Goal: Task Accomplishment & Management: Manage account settings

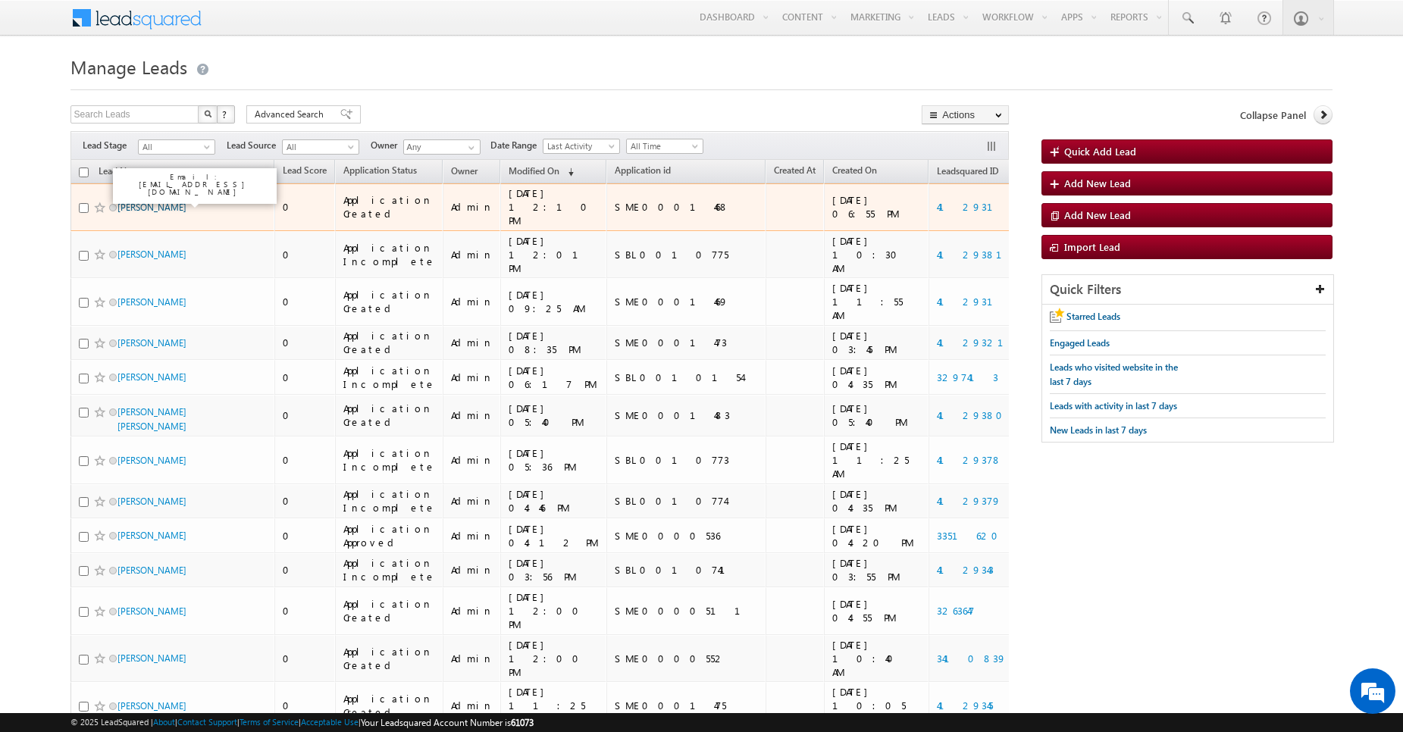
click at [186, 202] on link "[PERSON_NAME]" at bounding box center [151, 207] width 69 height 11
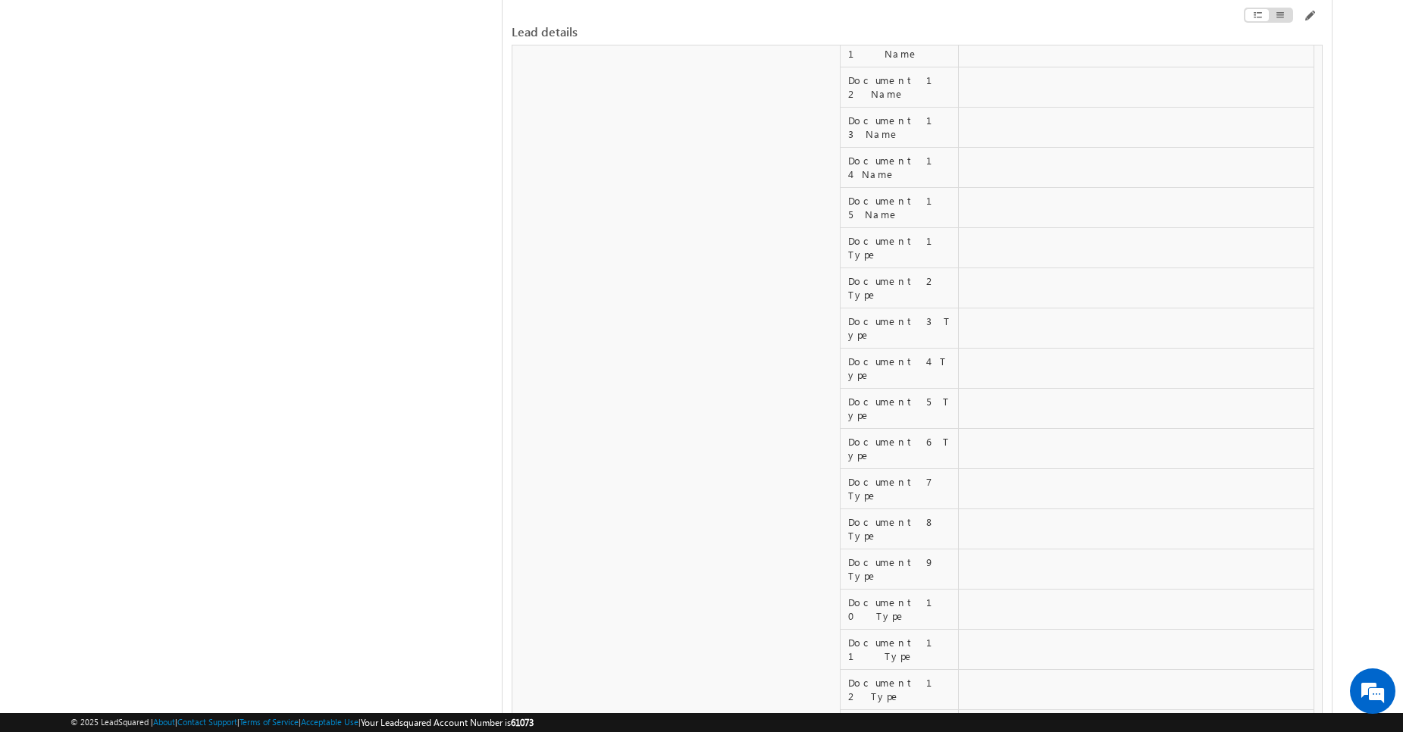
scroll to position [6812, 0]
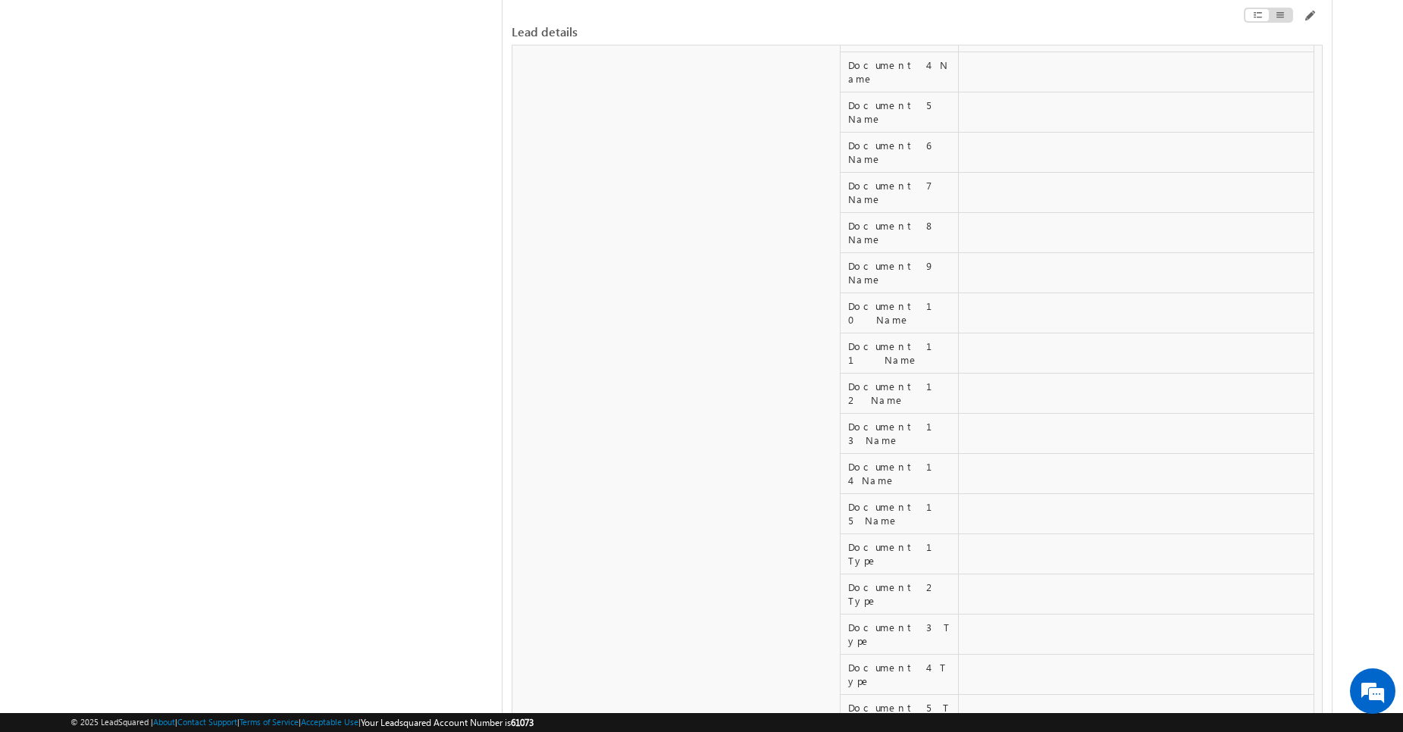
scroll to position [6508, 0]
click at [1311, 9] on div "Lead details" at bounding box center [917, 22] width 811 height 45
click at [1310, 15] on span at bounding box center [1309, 16] width 12 height 12
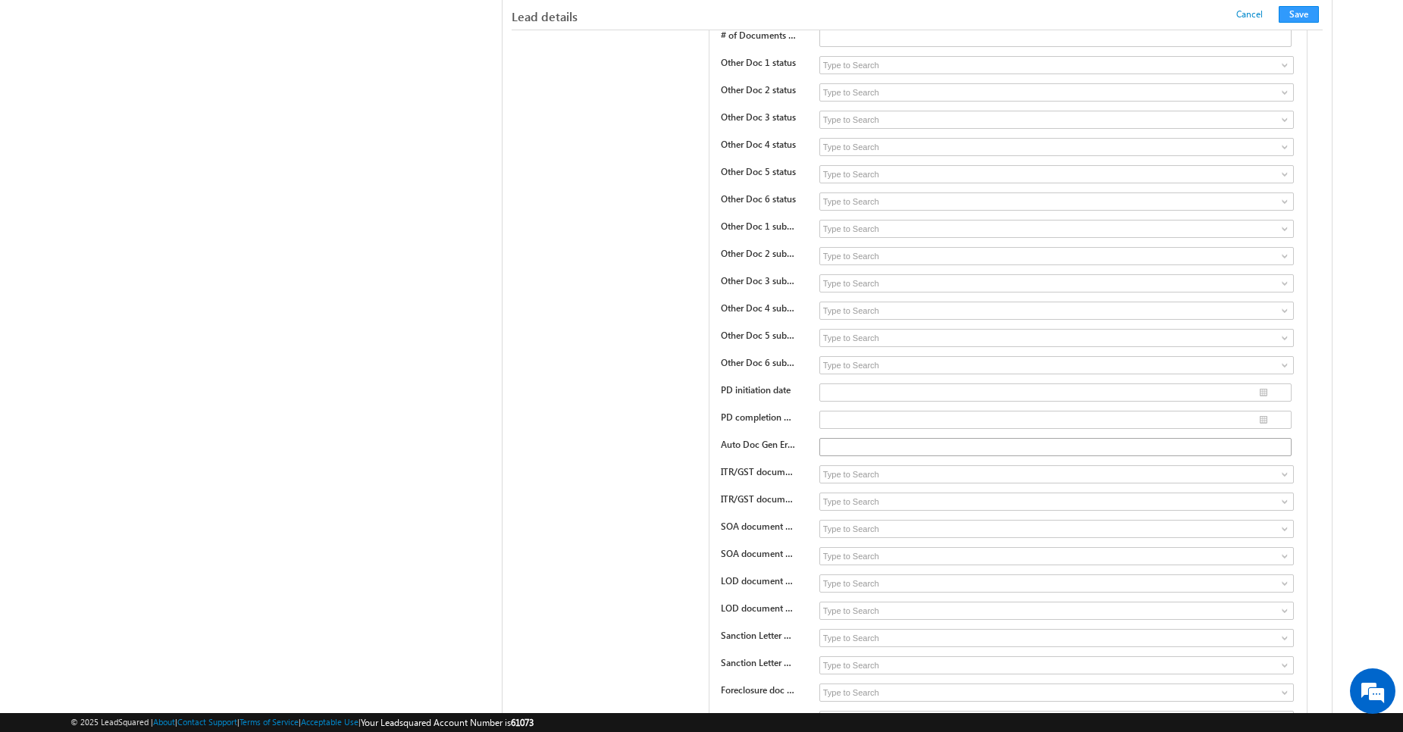
scroll to position [6605, 0]
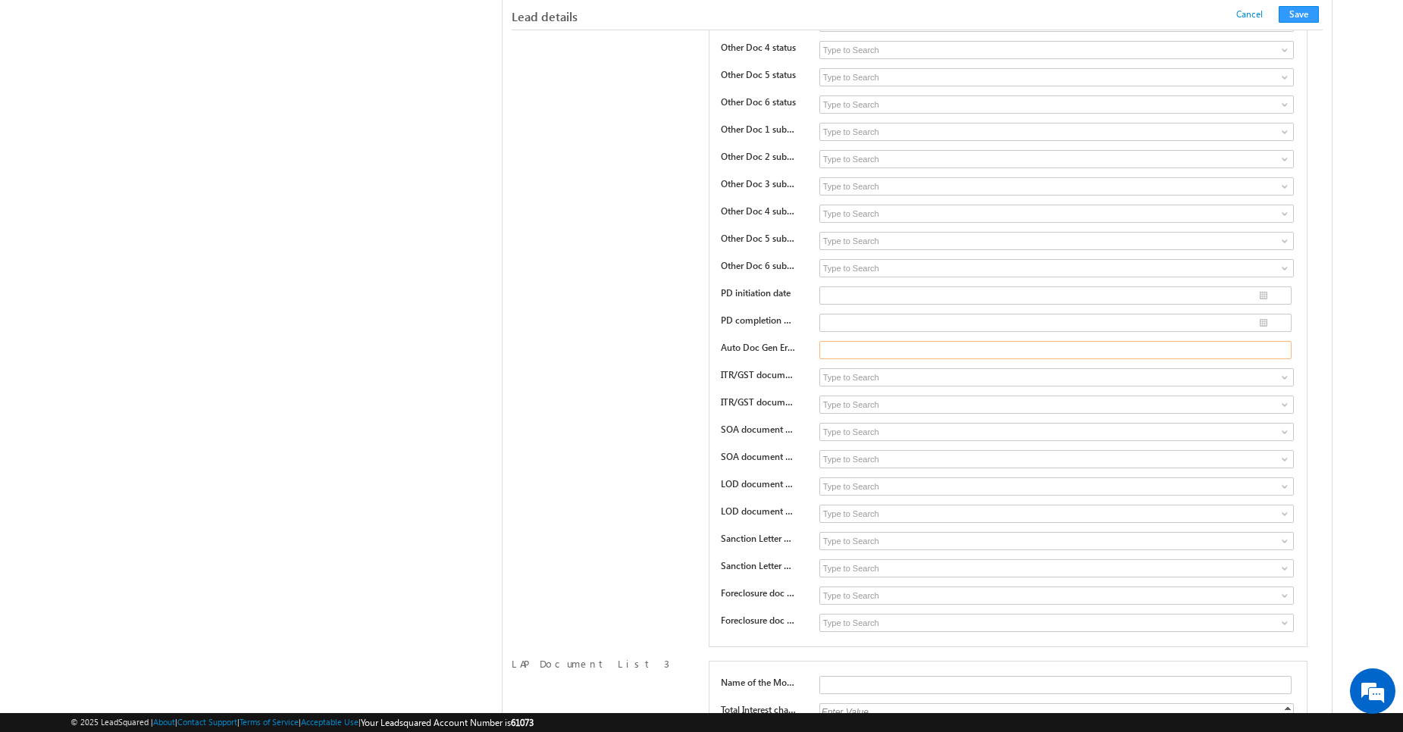
click at [872, 346] on input "text" at bounding box center [1055, 350] width 472 height 18
click at [856, 347] on input "text" at bounding box center [1055, 350] width 472 height 18
type input "test error ls to db sync"
click at [1298, 14] on button "Save" at bounding box center [1298, 14] width 40 height 17
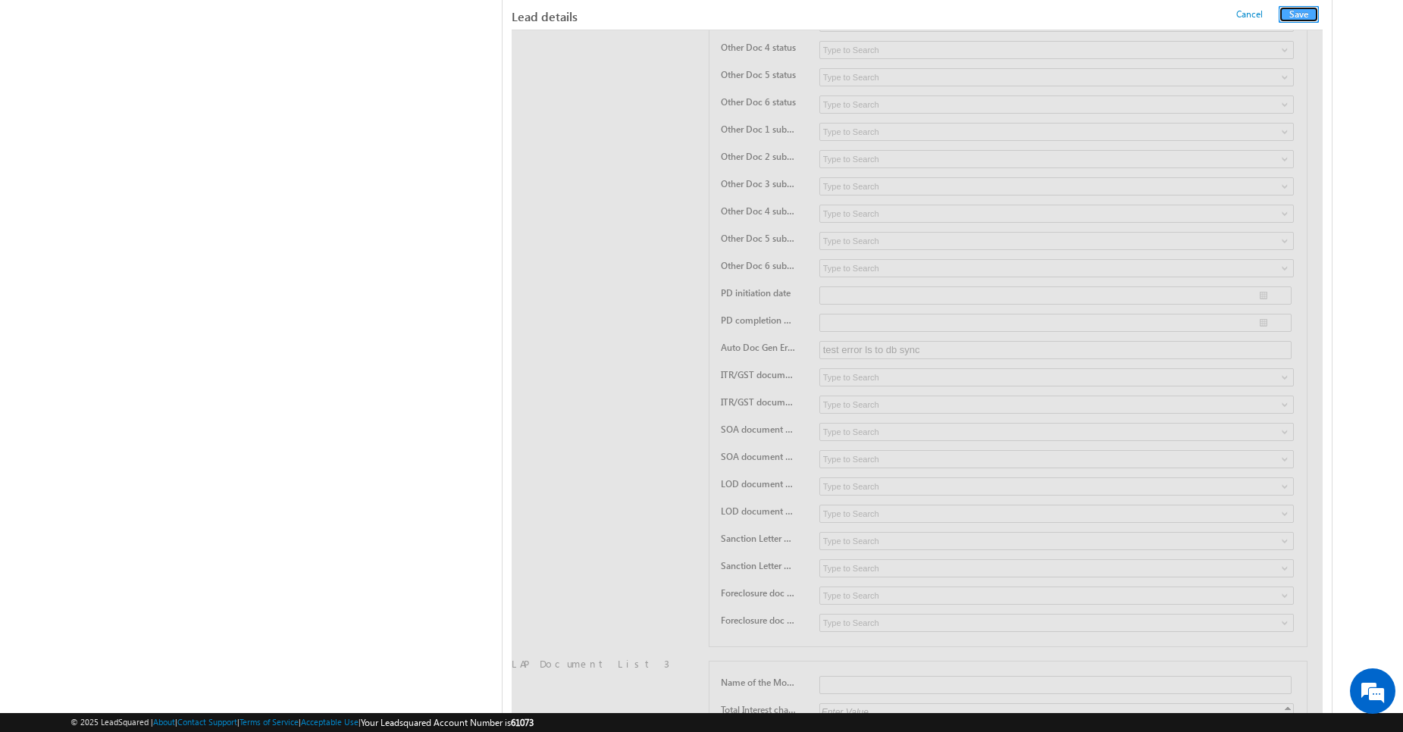
click at [1298, 14] on button "Save" at bounding box center [1298, 14] width 40 height 17
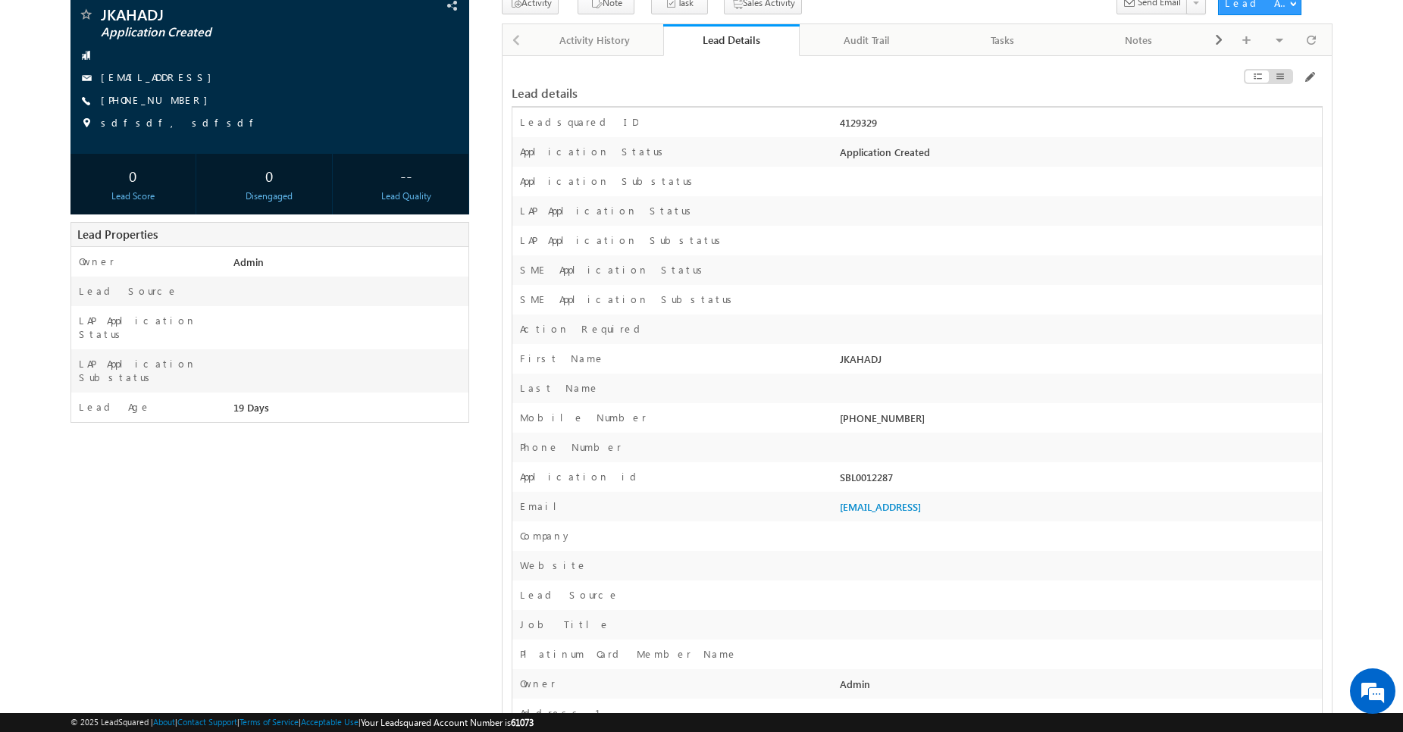
scroll to position [0, 0]
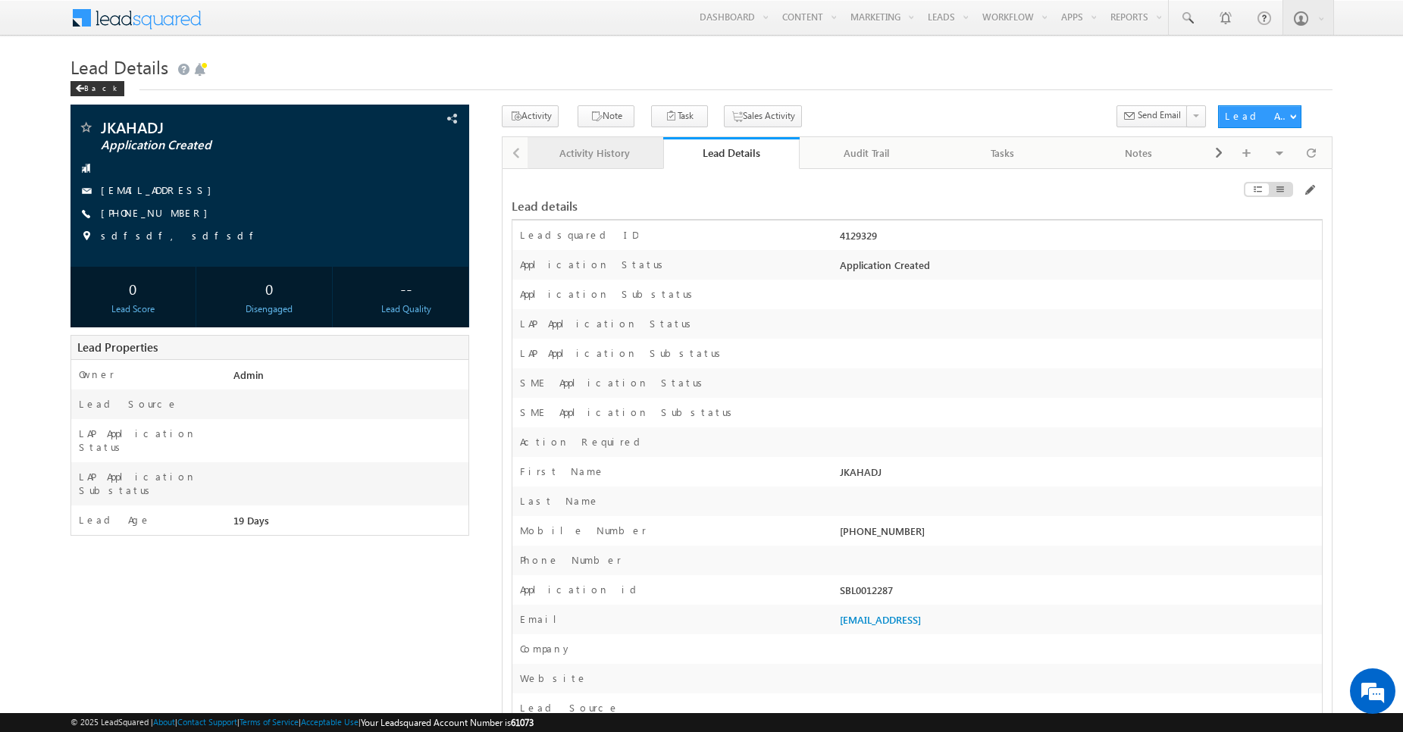
click at [624, 148] on div "Activity History" at bounding box center [595, 153] width 110 height 18
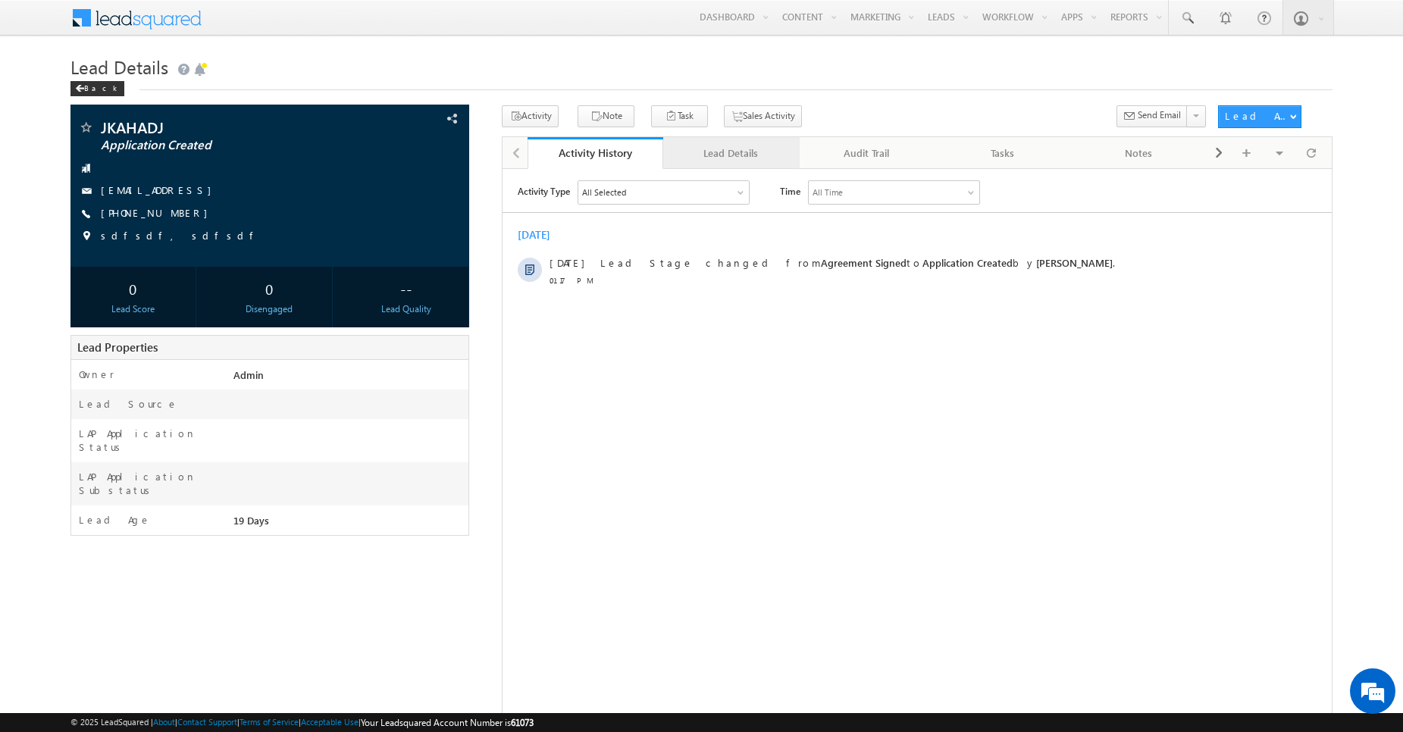
click at [707, 156] on div "Lead Details" at bounding box center [730, 153] width 110 height 18
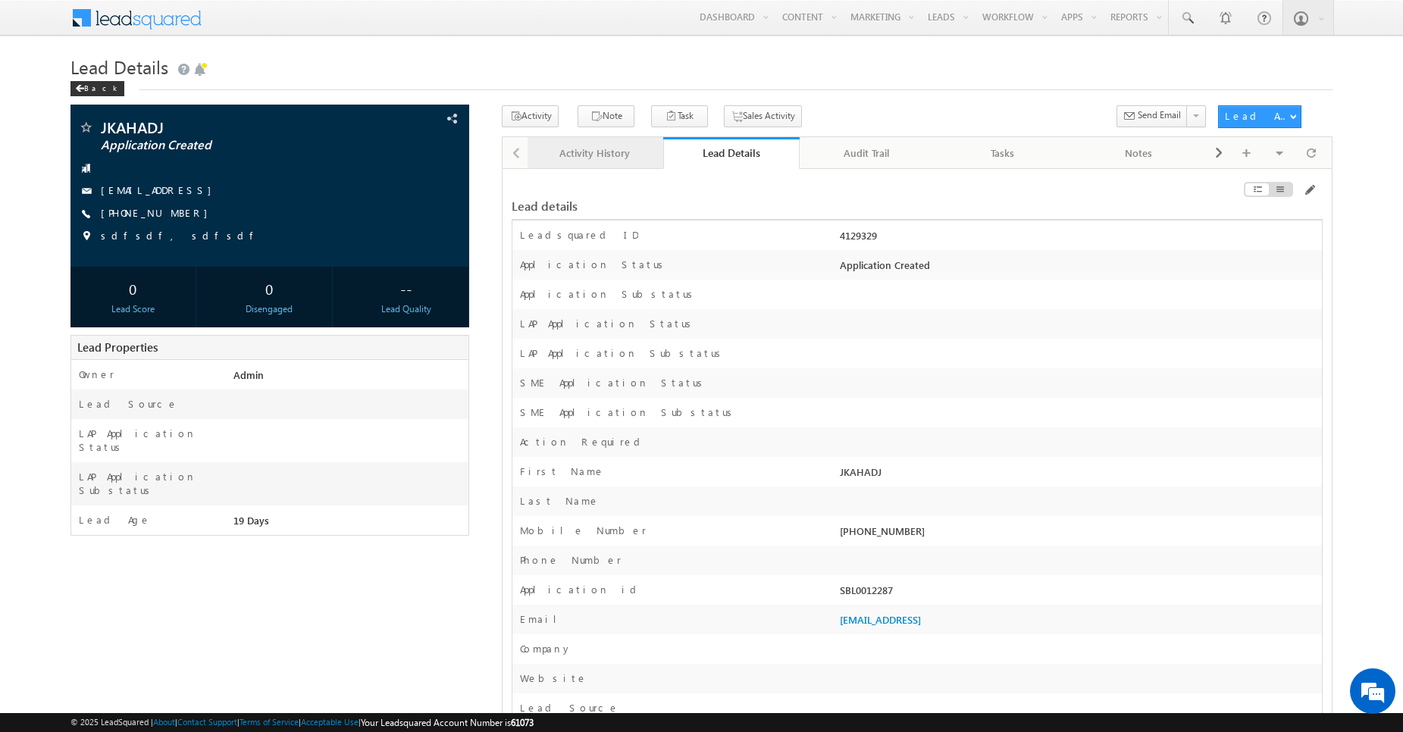
click at [596, 152] on div "Activity History" at bounding box center [595, 153] width 110 height 18
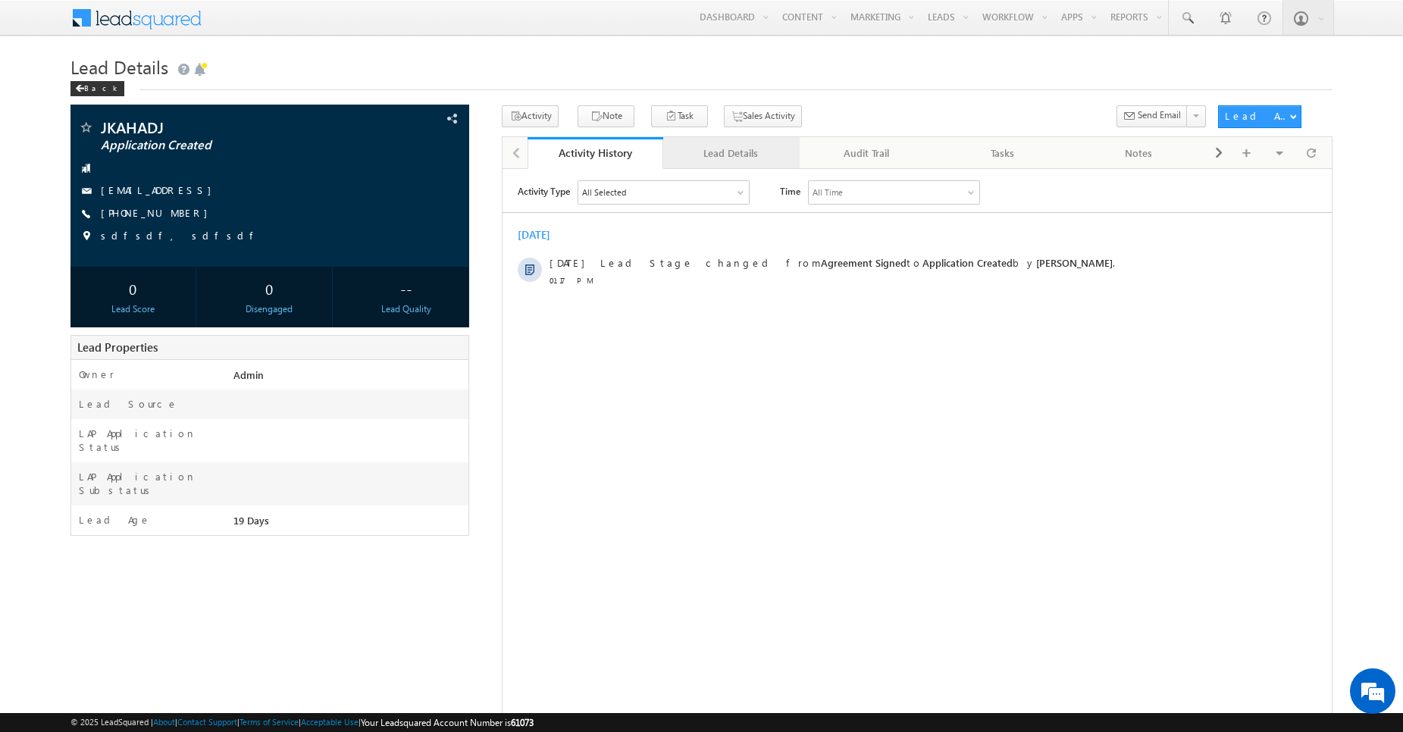
click at [718, 155] on div "Lead Details" at bounding box center [730, 153] width 110 height 18
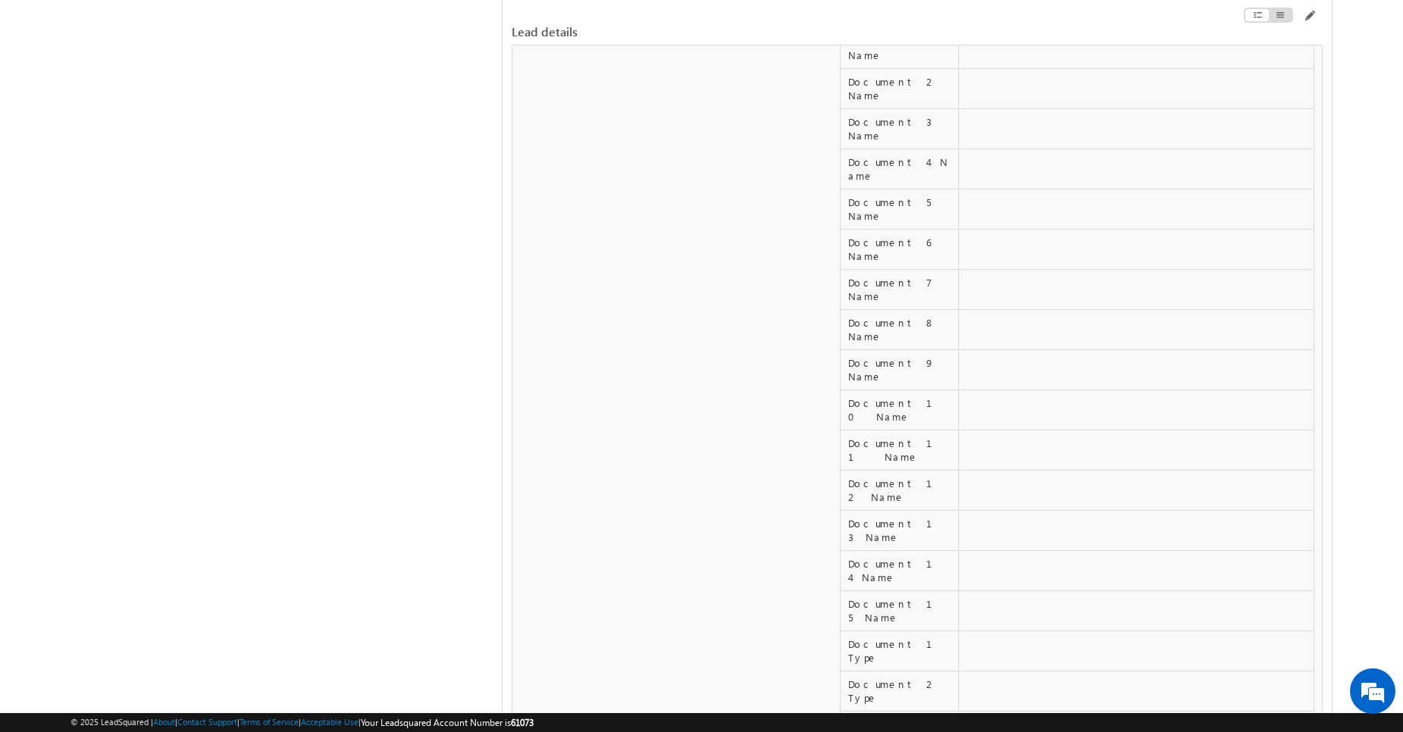
scroll to position [6409, 0]
click at [1308, 17] on span at bounding box center [1309, 16] width 12 height 12
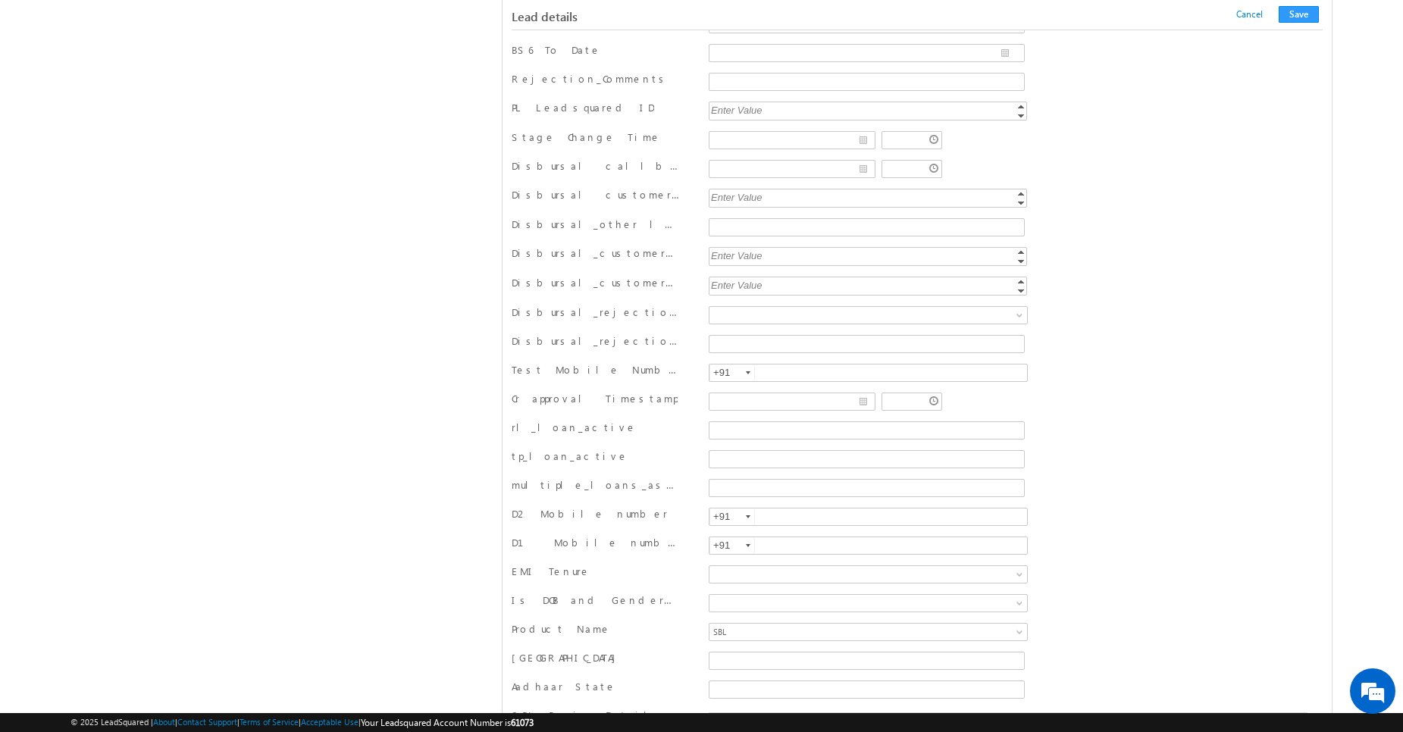
scroll to position [6589, 0]
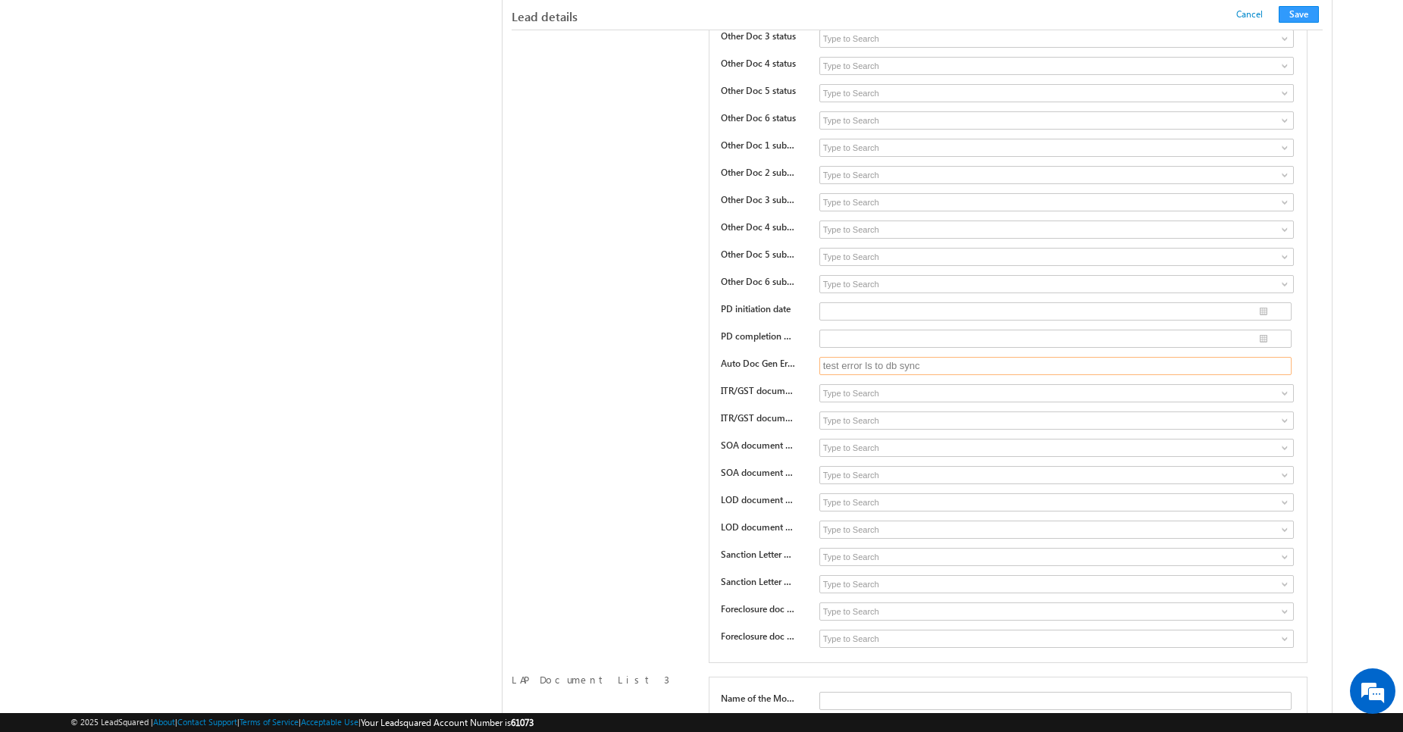
click at [944, 370] on input "test error ls to db sync" at bounding box center [1055, 366] width 472 height 18
type input "test error ls to db sync1"
click at [1299, 14] on button "Save" at bounding box center [1298, 14] width 40 height 17
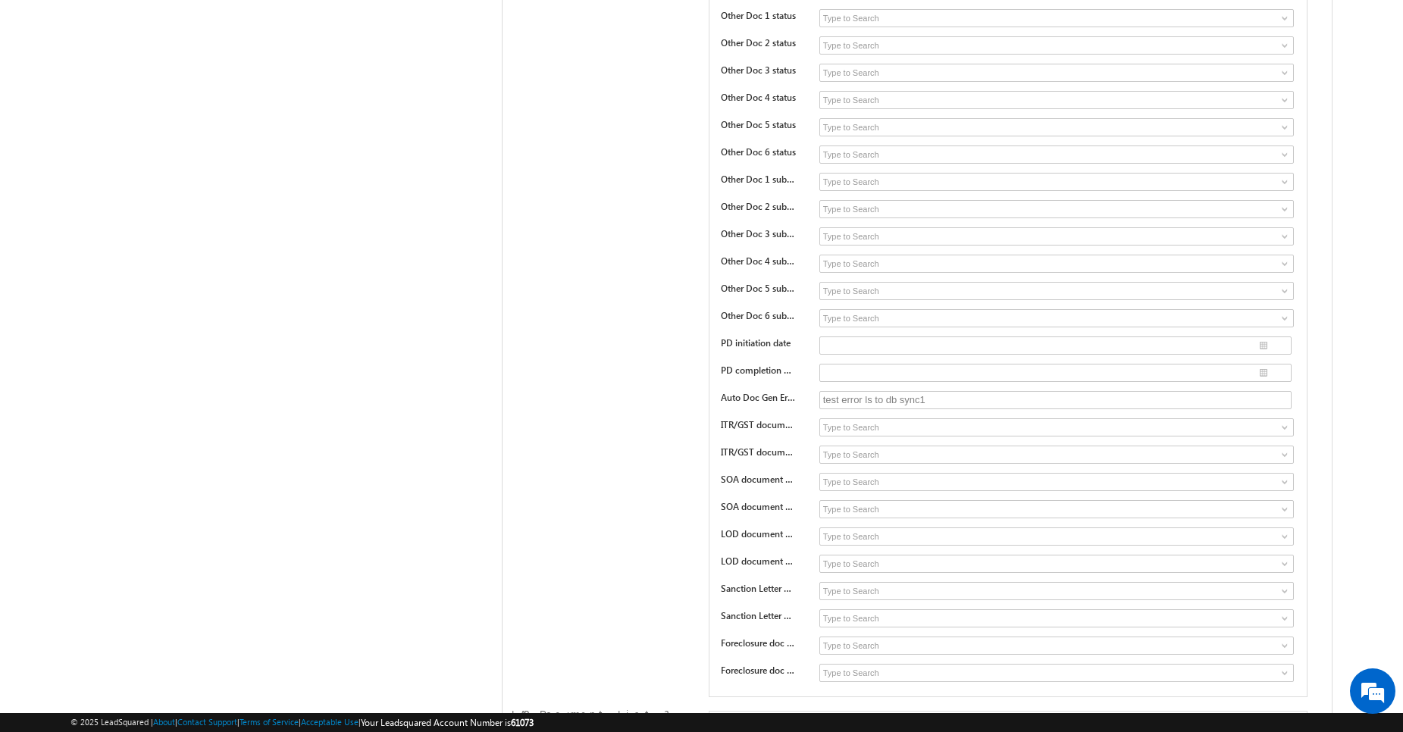
scroll to position [0, 0]
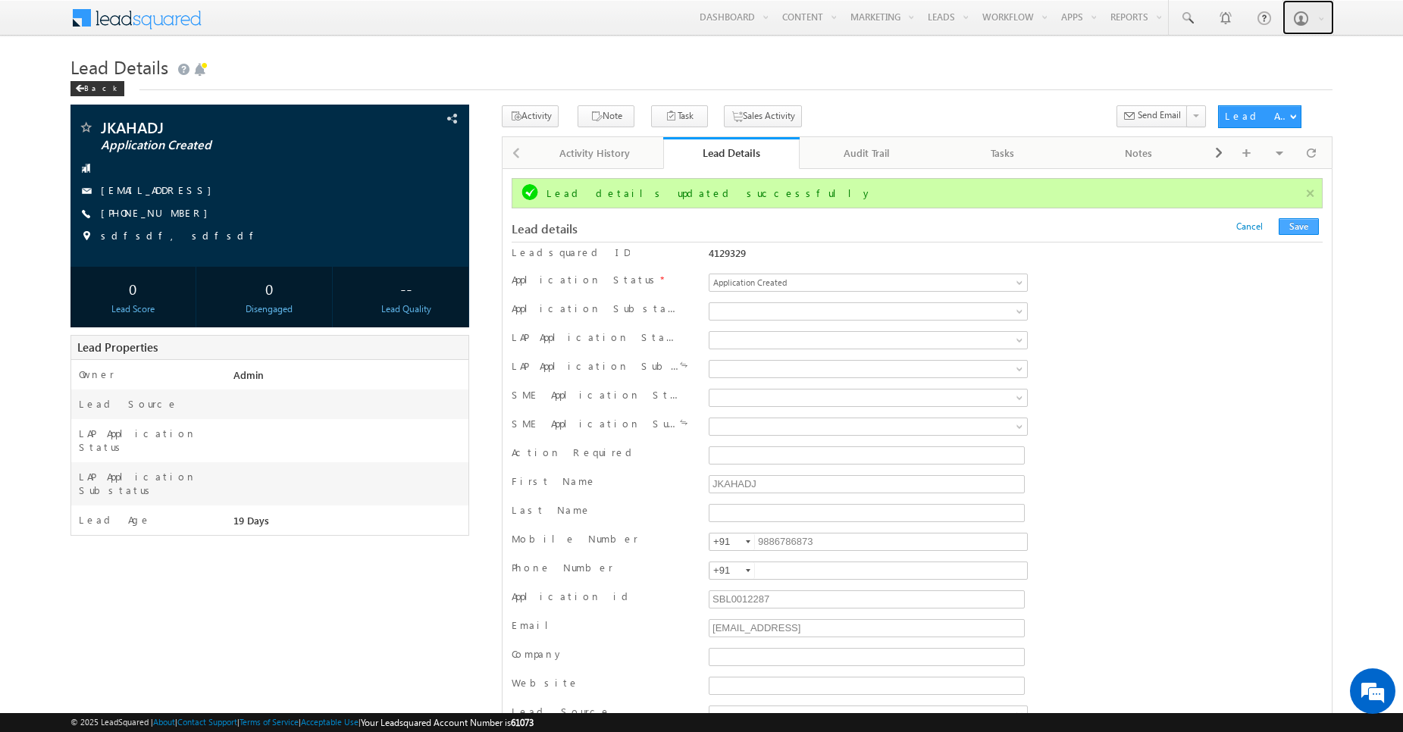
click at [1297, 18] on span at bounding box center [1300, 18] width 15 height 15
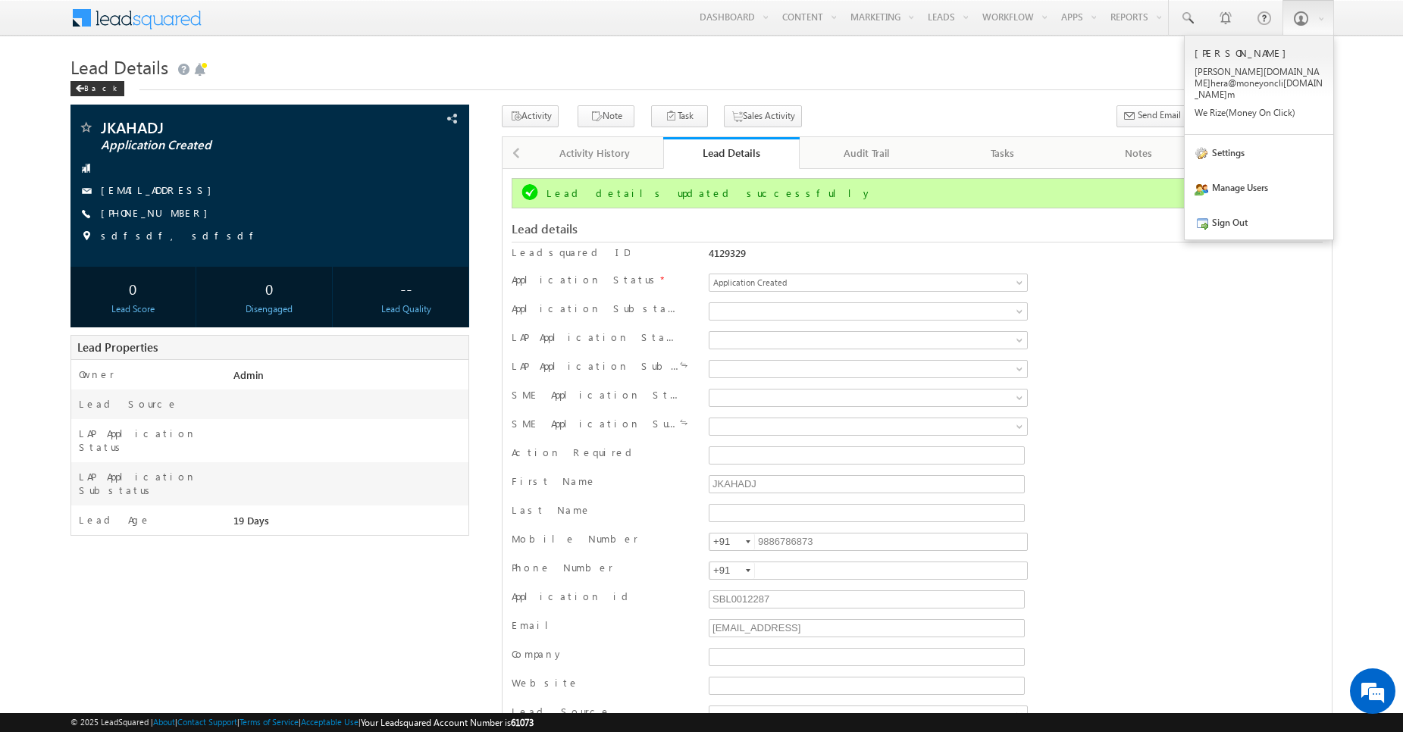
click at [1352, 26] on div "Menu Sandeep Behera sande ep.be hera@ money oncli ck.co m We Rize(" at bounding box center [701, 18] width 1403 height 37
